Goal: Task Accomplishment & Management: Complete application form

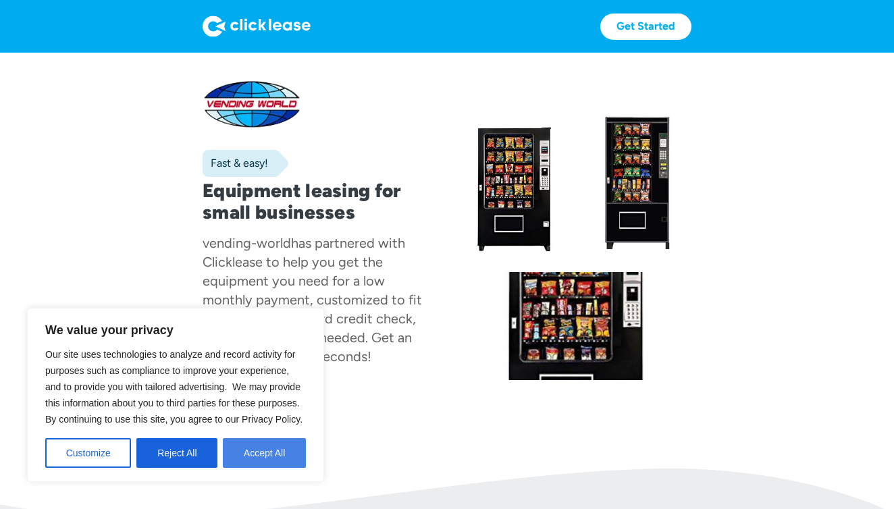
click at [259, 457] on button "Accept All" at bounding box center [264, 453] width 83 height 30
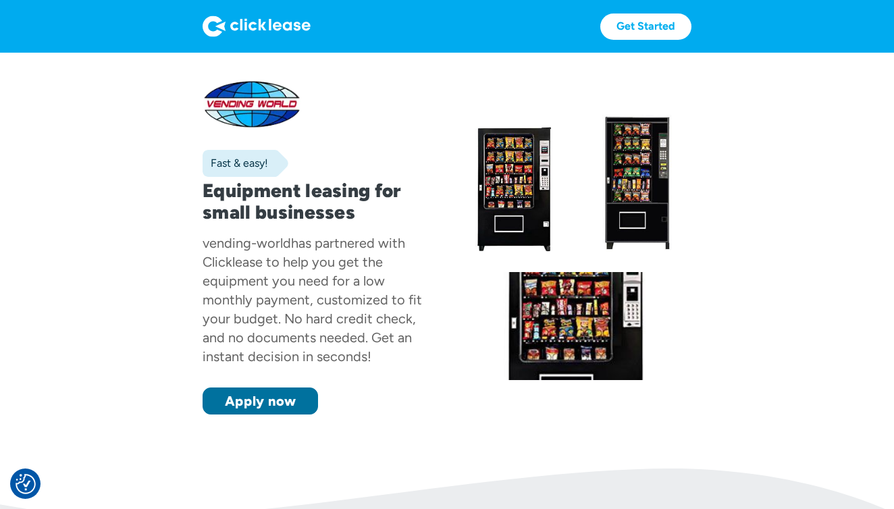
click at [284, 401] on link "Apply now" at bounding box center [260, 401] width 115 height 27
click at [259, 404] on link "Apply now" at bounding box center [260, 401] width 115 height 27
click at [643, 25] on link "Get Started" at bounding box center [645, 27] width 91 height 26
